Goal: Task Accomplishment & Management: Complete application form

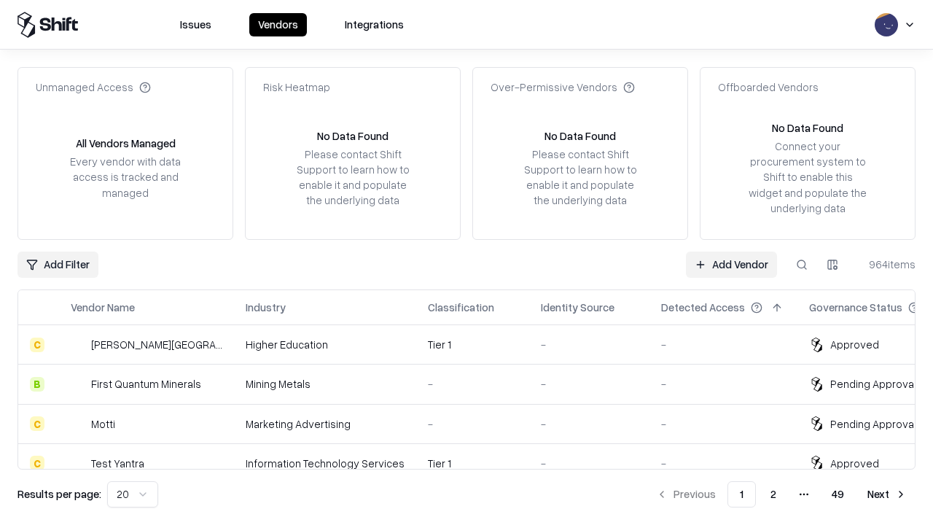
click at [731, 264] on link "Add Vendor" at bounding box center [731, 264] width 91 height 26
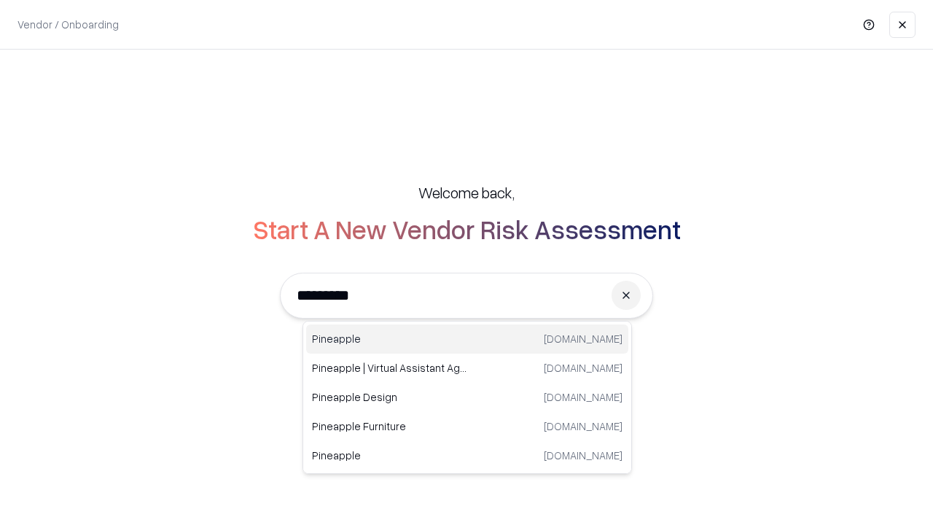
click at [467, 339] on div "Pineapple [DOMAIN_NAME]" at bounding box center [467, 338] width 322 height 29
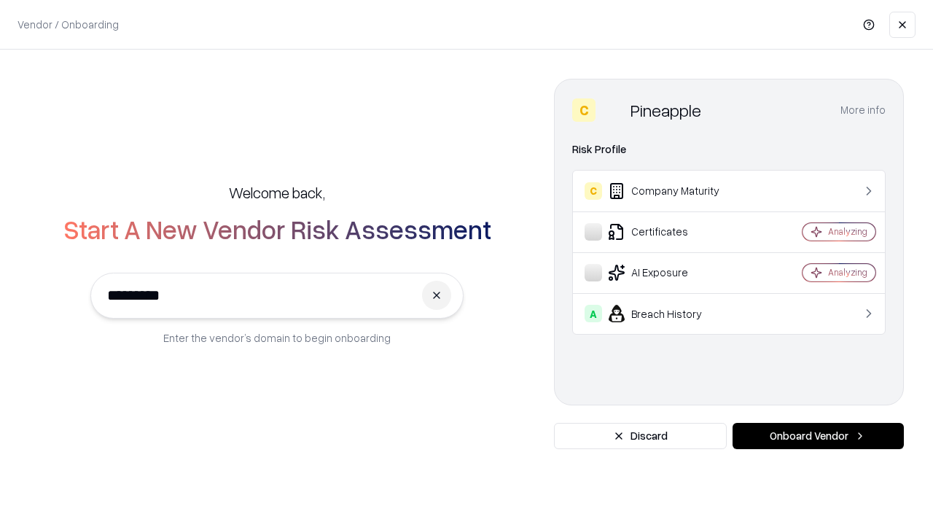
type input "*********"
click at [818, 436] on button "Onboard Vendor" at bounding box center [818, 436] width 171 height 26
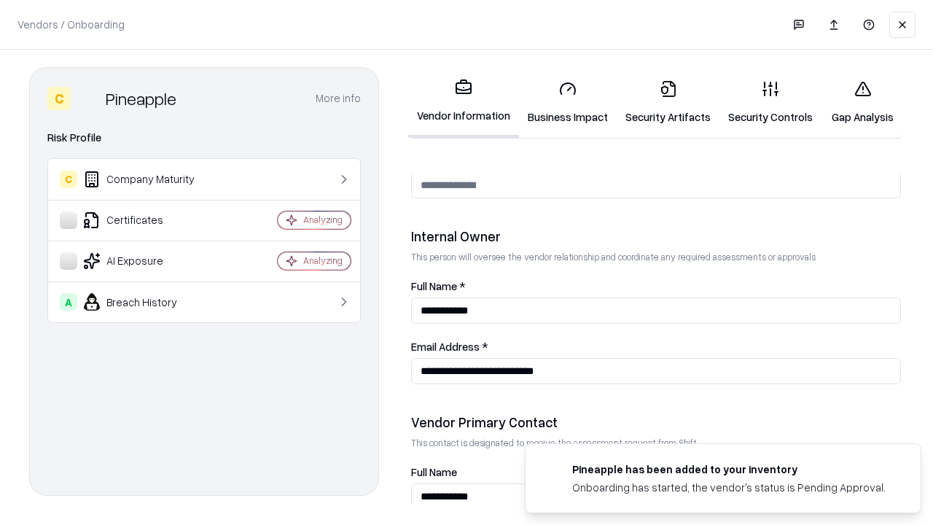
scroll to position [755, 0]
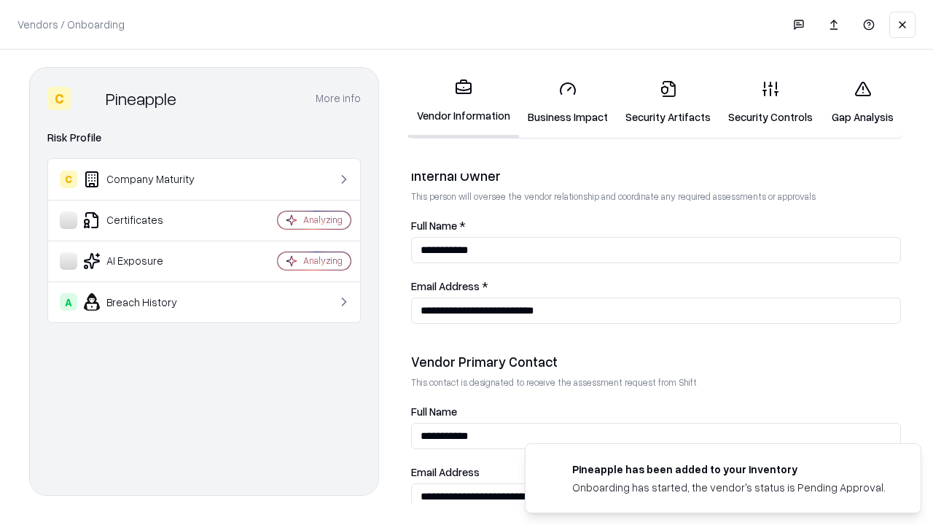
click at [568, 102] on link "Business Impact" at bounding box center [568, 103] width 98 height 68
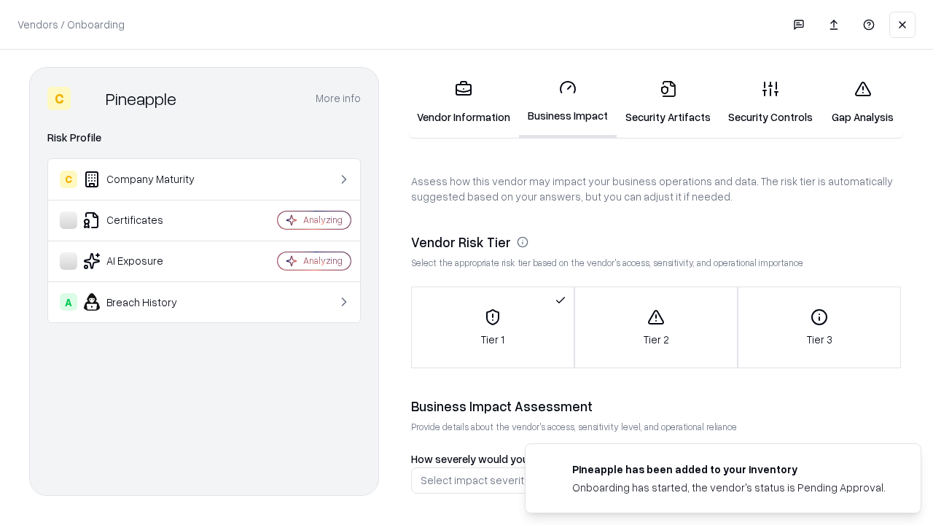
click at [862, 102] on link "Gap Analysis" at bounding box center [862, 103] width 82 height 68
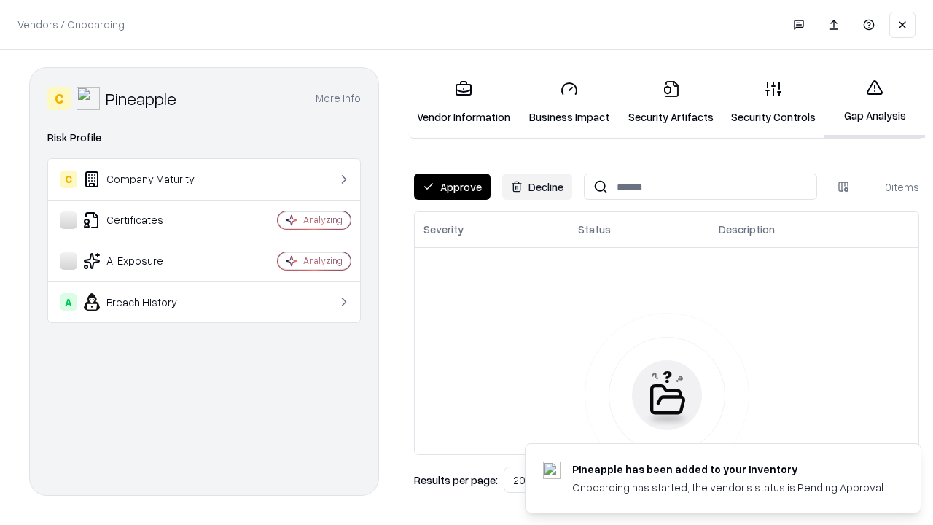
click at [452, 187] on button "Approve" at bounding box center [452, 186] width 77 height 26
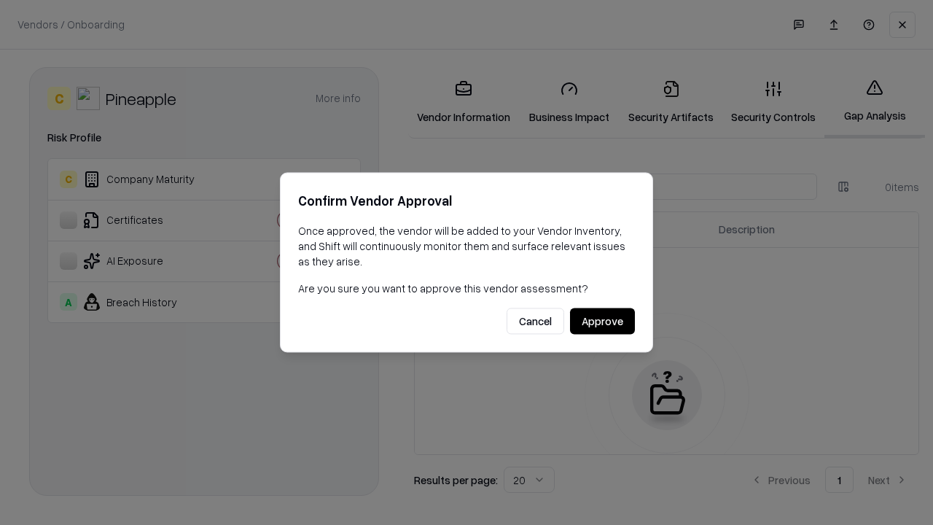
click at [602, 321] on button "Approve" at bounding box center [602, 321] width 65 height 26
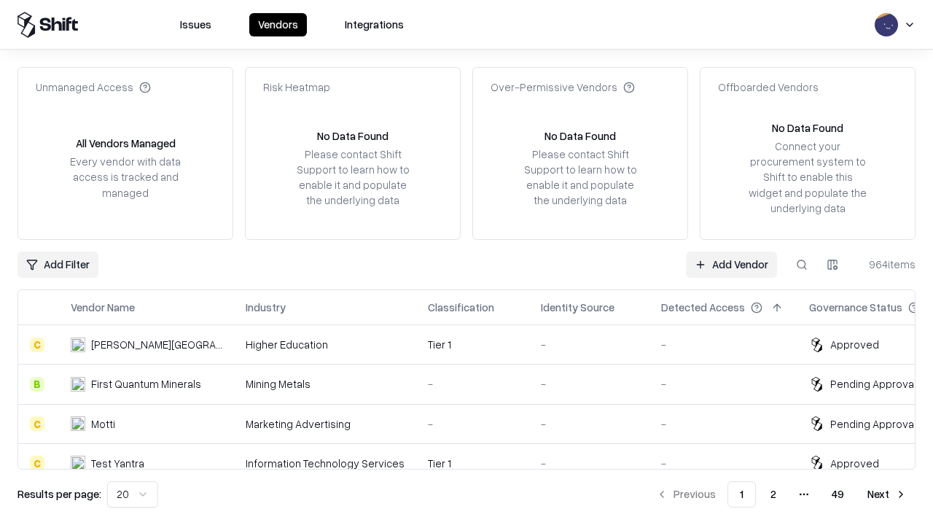
type input "*********"
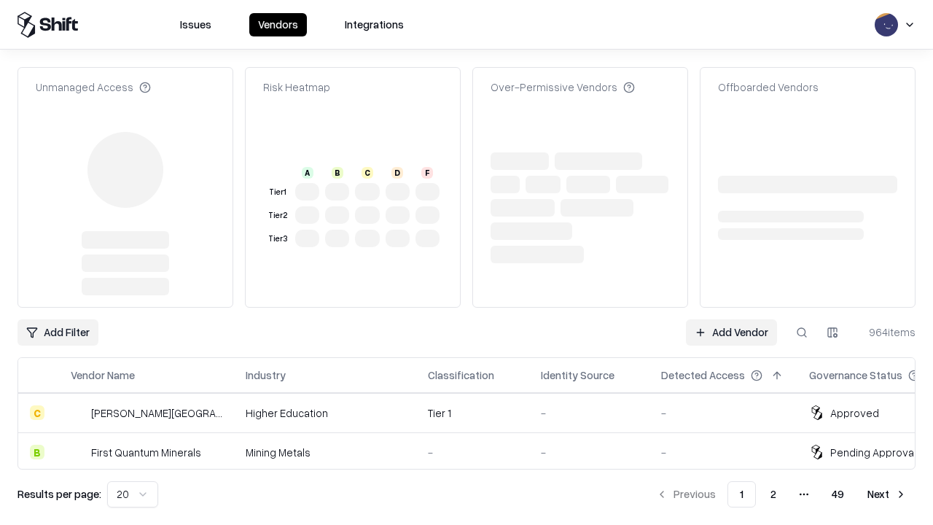
click at [731, 319] on link "Add Vendor" at bounding box center [731, 332] width 91 height 26
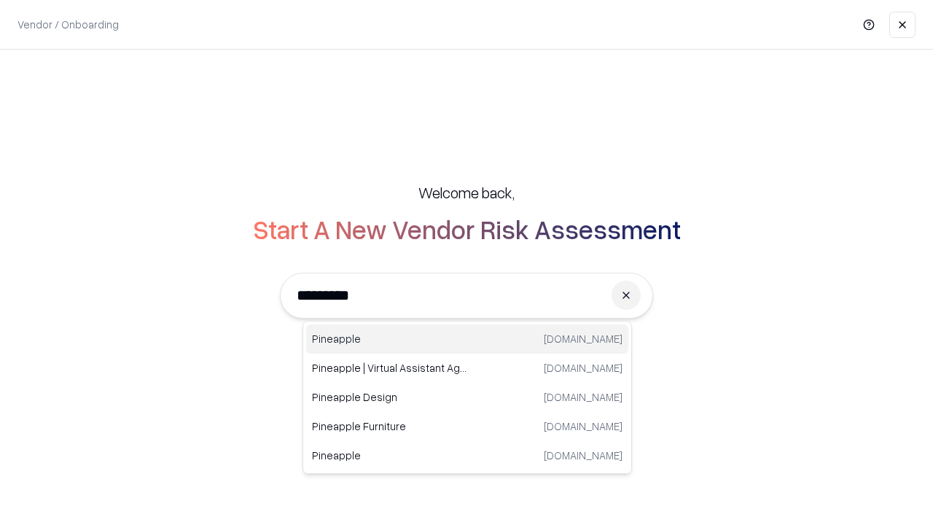
click at [467, 339] on div "Pineapple [DOMAIN_NAME]" at bounding box center [467, 338] width 322 height 29
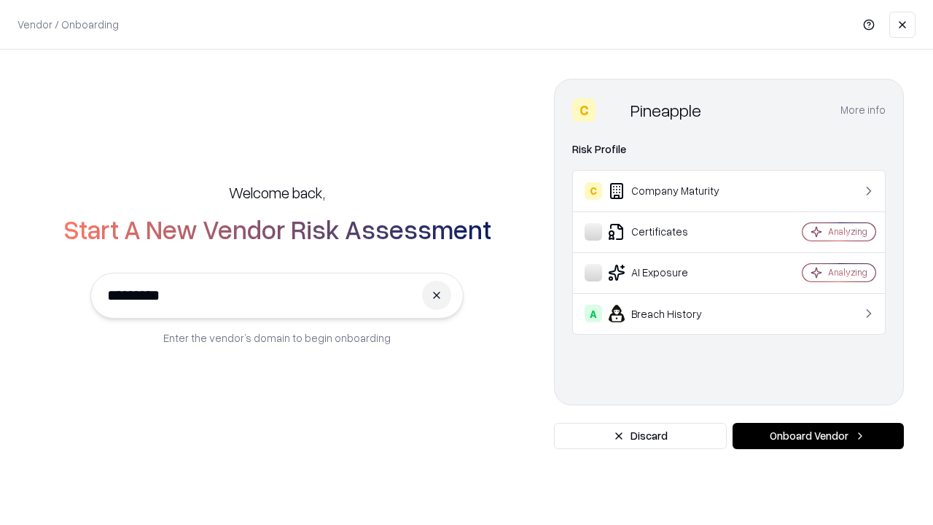
type input "*********"
click at [818, 436] on button "Onboard Vendor" at bounding box center [818, 436] width 171 height 26
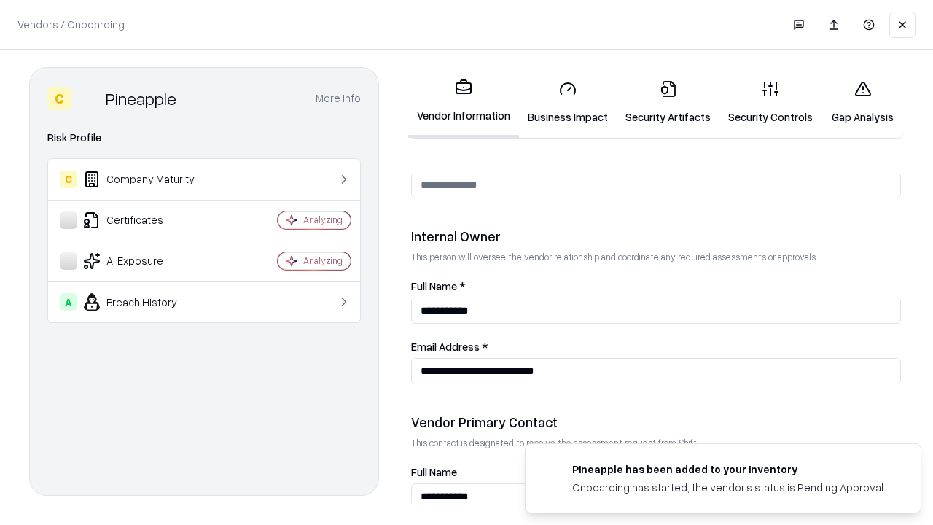
scroll to position [755, 0]
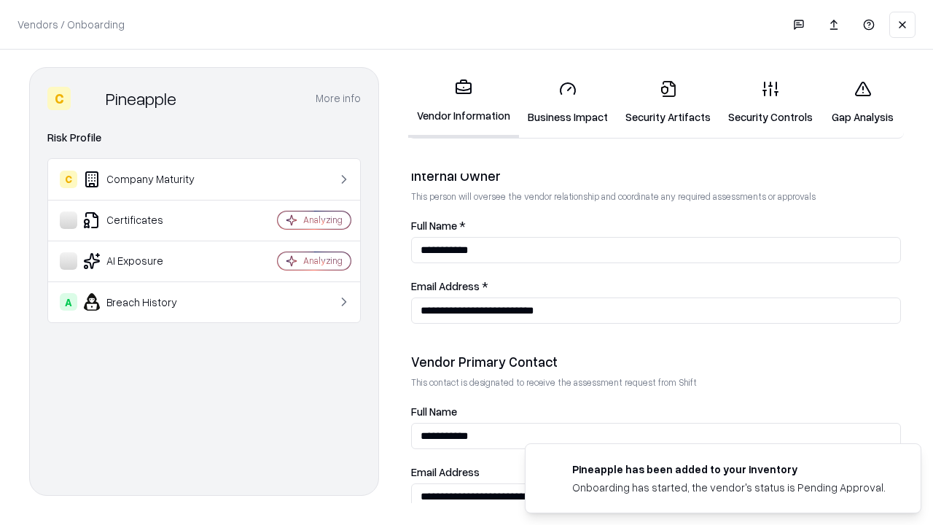
click at [862, 102] on link "Gap Analysis" at bounding box center [862, 103] width 82 height 68
